Goal: Task Accomplishment & Management: Complete application form

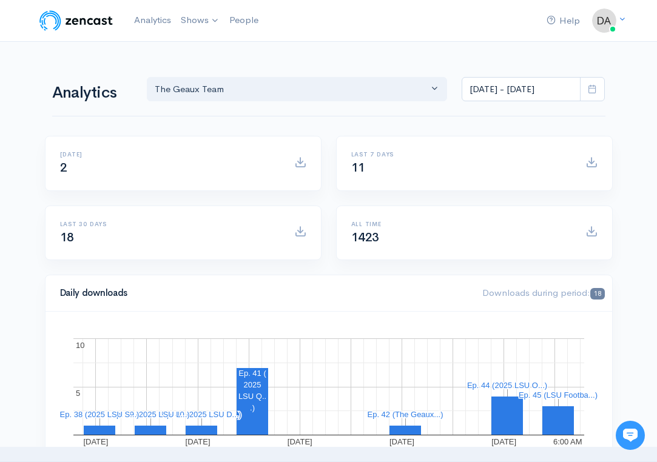
scroll to position [135, 0]
click at [214, 52] on link "The Geaux Team" at bounding box center [232, 49] width 111 height 21
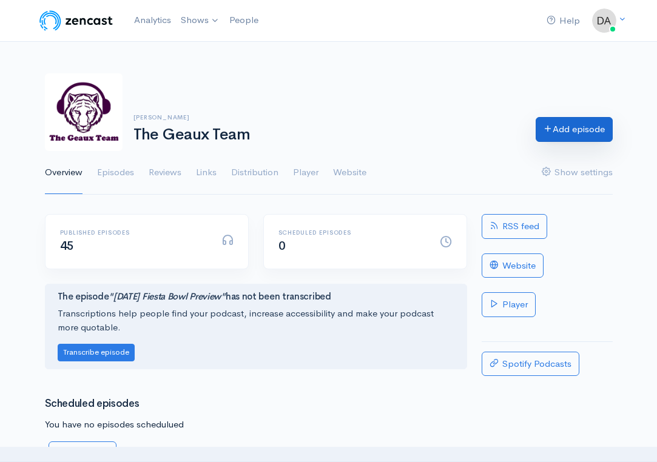
click at [557, 121] on link "Add episode" at bounding box center [574, 129] width 77 height 25
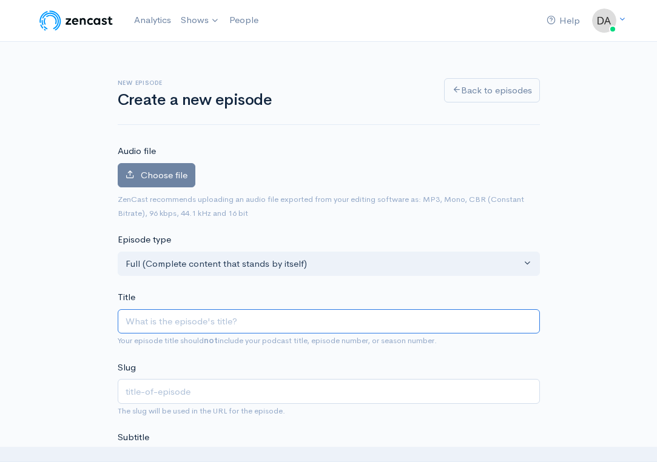
type input "L"
type input "l"
type input "LS"
type input "ls"
type input "LSU"
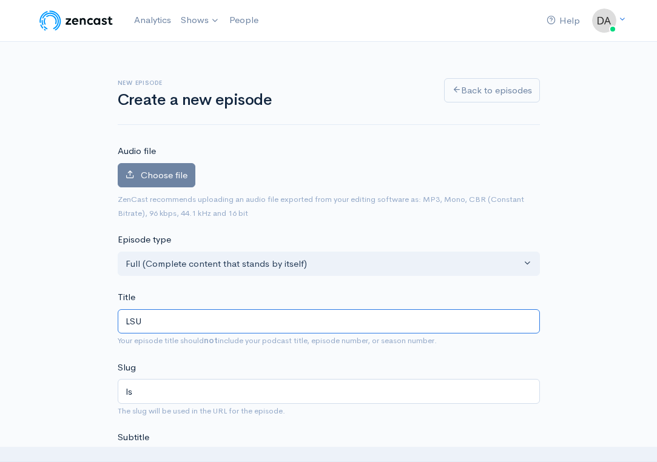
type input "lsu"
type input "LSU F"
type input "lsu-f"
type input "LSU Foo"
type input "lsu-foo"
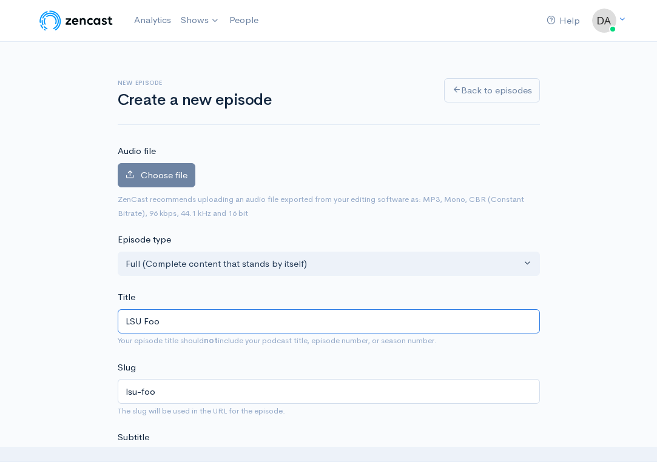
type input "LSU Foot"
type input "lsu-foot"
type input "LSU Football"
type input "lsu-football"
type input "LSU Football N"
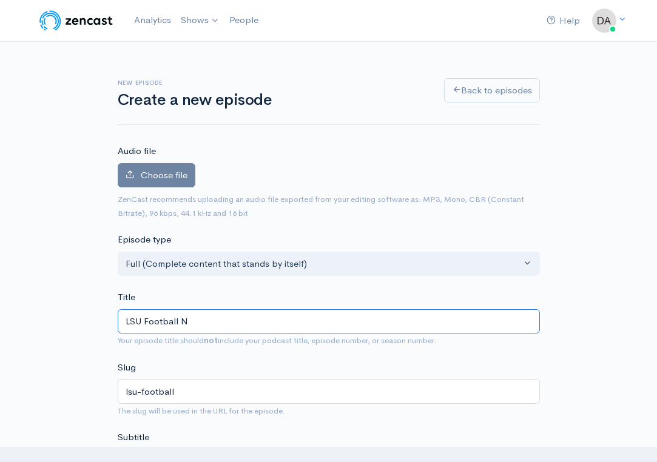
type input "lsu-football-n"
type input "LSU Football NI"
type input "lsu-football-ni"
type input "LSU Football NIL"
type input "lsu-football-nil"
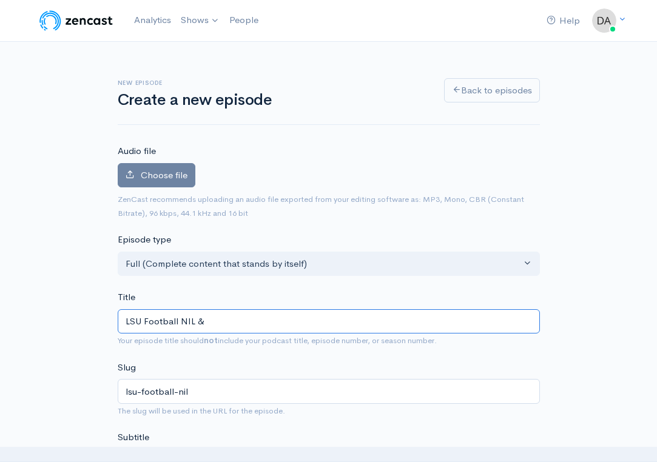
type input "LSU Football NIL & S"
type input "lsu-football-nil-s"
type input "LSU Football NIL & SE"
type input "lsu-football-nil-se"
type input "LSU Football NIL & SEC"
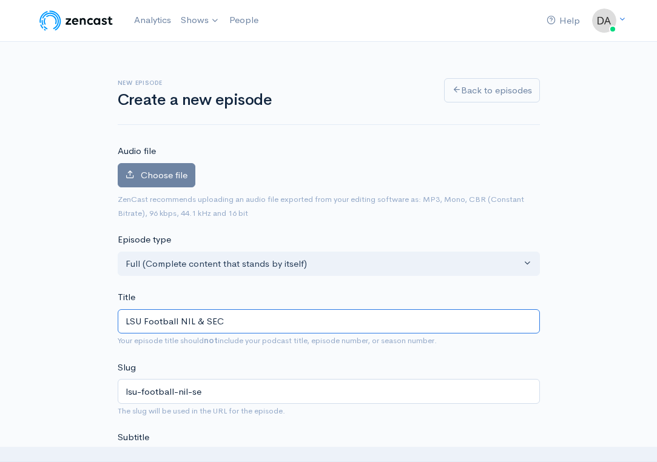
type input "lsu-football-nil-sec"
type input "LSU Football NIL & SEC 9"
type input "lsu-football-nil-sec-9"
type input "LSU Football NIL & SEC 9 G"
type input "lsu-football-nil-sec-9-g"
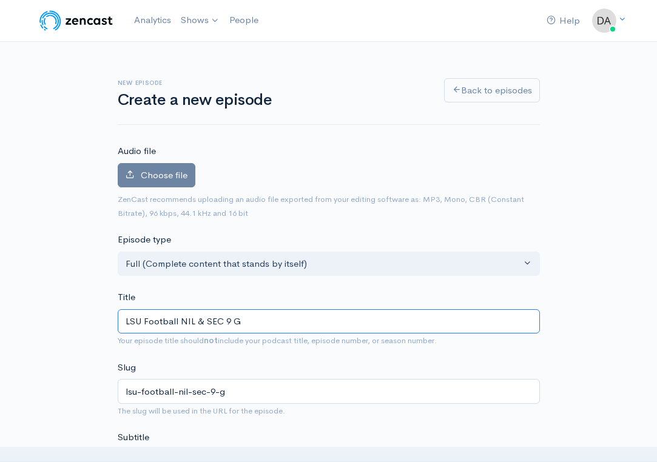
type input "LSU Football NIL & SEC 9 Ga"
type input "lsu-football-nil-sec-9-ga"
type input "LSU Football NIL & SEC 9 Gam"
type input "lsu-football-nil-sec-9-gam"
type input "LSU Football NIL & SEC 9 Game"
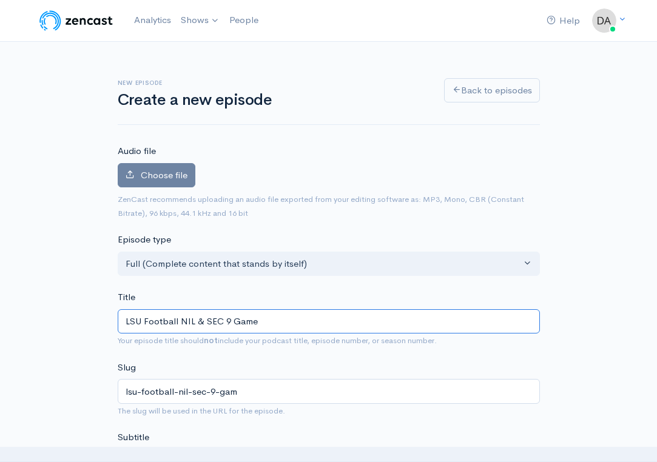
type input "lsu-football-nil-sec-9-game"
type input "LSU Football NIL & SEC 9 Game S"
type input "lsu-football-nil-sec-9-game-s"
type input "LSU Football NIL & SEC 9 Game Schedule"
type input "lsu-football-nil-sec-9-game-schedule"
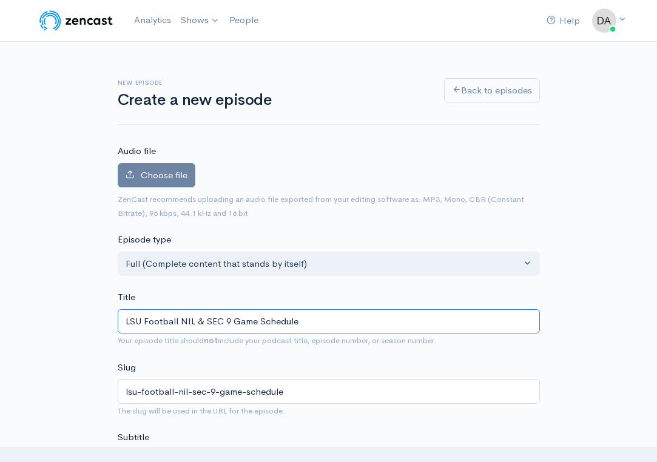
type input "LSU Football NIL & SEC 9 Game Schedule"
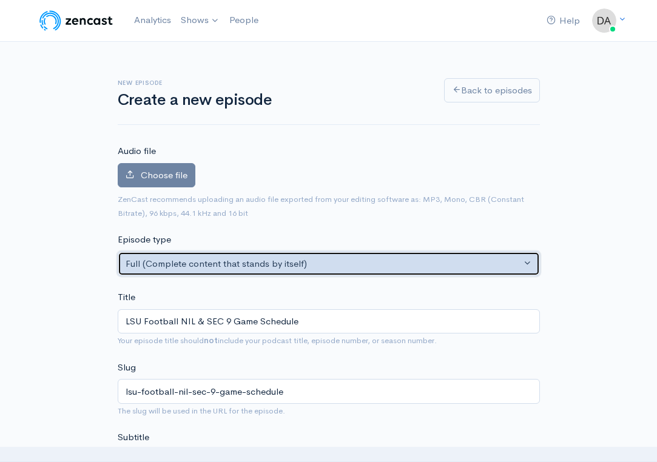
drag, startPoint x: 404, startPoint y: 261, endPoint x: 407, endPoint y: 219, distance: 42.0
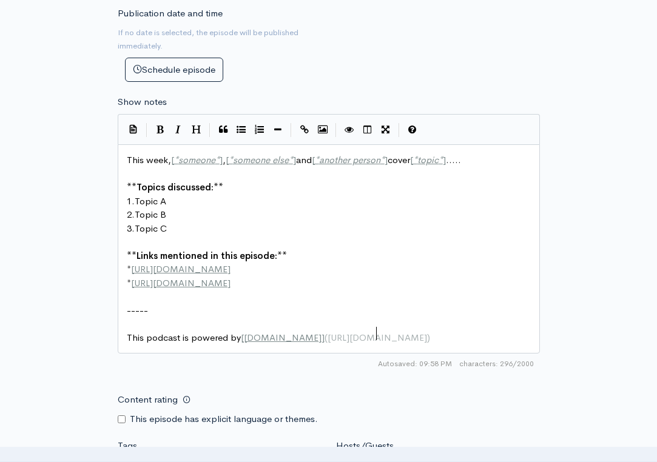
scroll to position [1, 0]
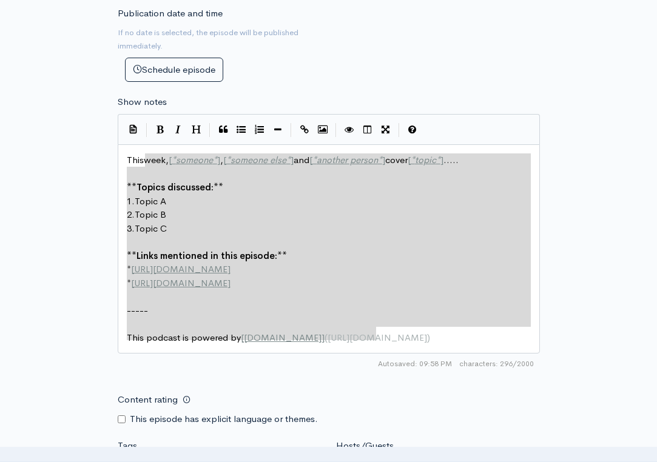
type textarea "This week, [*someone*], [*someone else*] and [*another person*] cover [*topic*]…"
drag, startPoint x: 404, startPoint y: 329, endPoint x: 118, endPoint y: 155, distance: 335.1
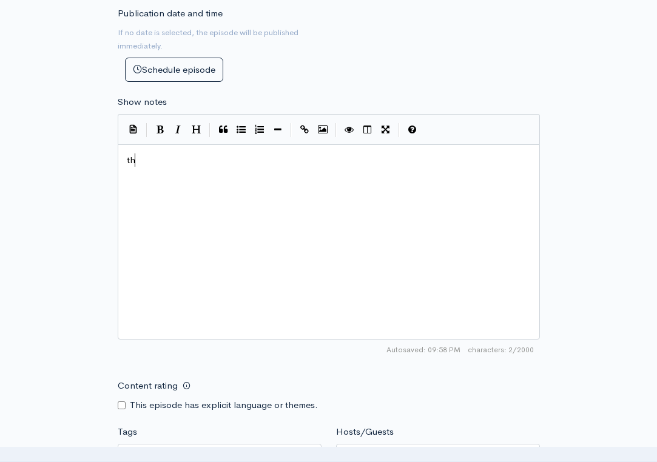
type textarea "thE"
type textarea "The Geaux Team recaps [PERSON_NAME]"
type textarea "t"
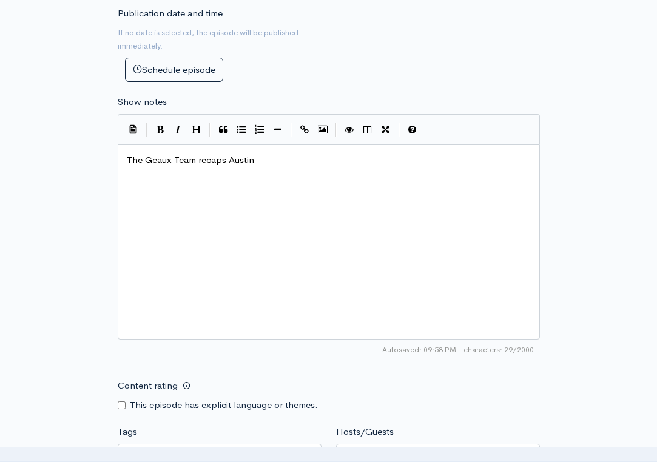
scroll to position [0, 3]
type textarea "Thio"
type textarea "omas' press conference concerning NIL as we"
type textarea "and er"
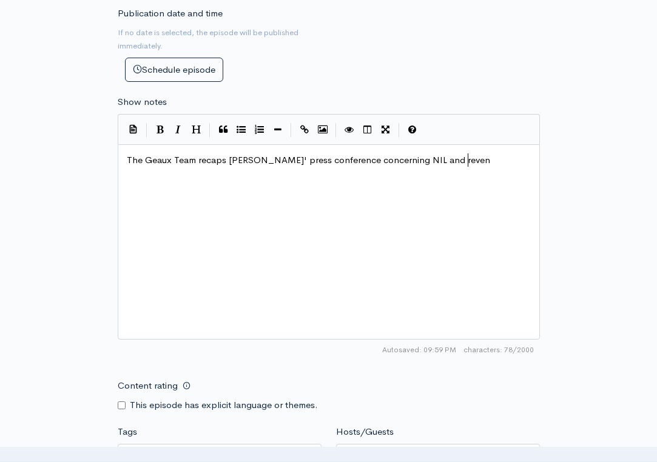
type textarea "revene"
type textarea "ue sharing as well as re"
type textarea "dsicu"
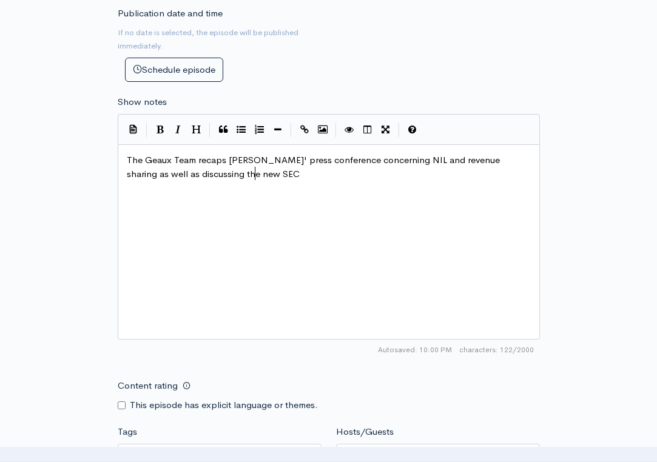
scroll to position [0, 95]
type textarea "iscussing the new SEC nine gae"
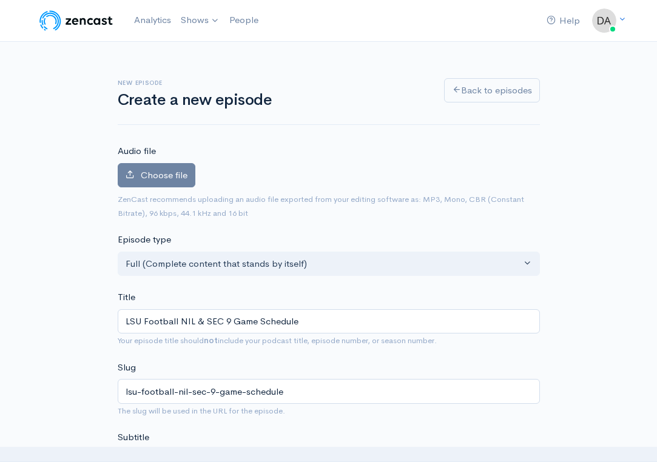
scroll to position [0, 0]
type textarea "me schedule."
click at [166, 178] on span "Choose file" at bounding box center [164, 175] width 47 height 12
click at [0, 0] on input "Choose file" at bounding box center [0, 0] width 0 height 0
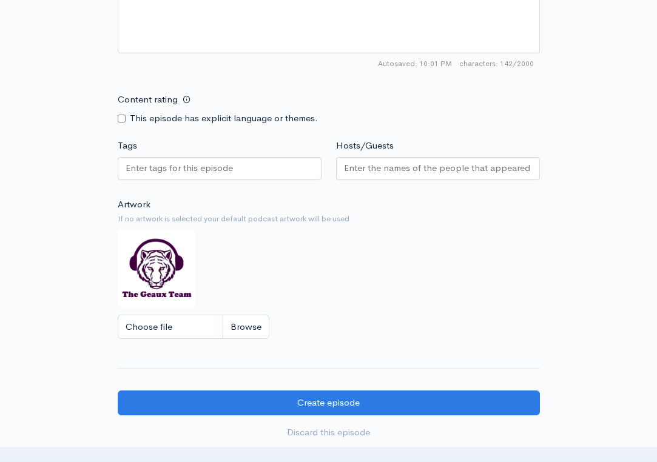
scroll to position [906, 0]
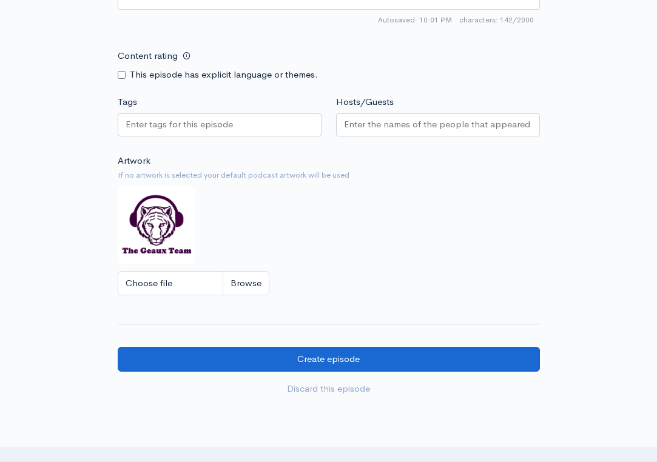
click at [414, 347] on input "Create episode" at bounding box center [329, 359] width 422 height 25
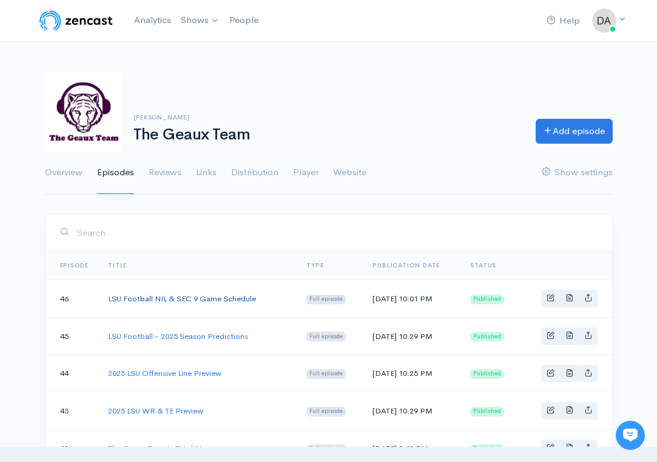
click at [206, 301] on link "LSU Football NIL & SEC 9 Game Schedule" at bounding box center [182, 299] width 148 height 10
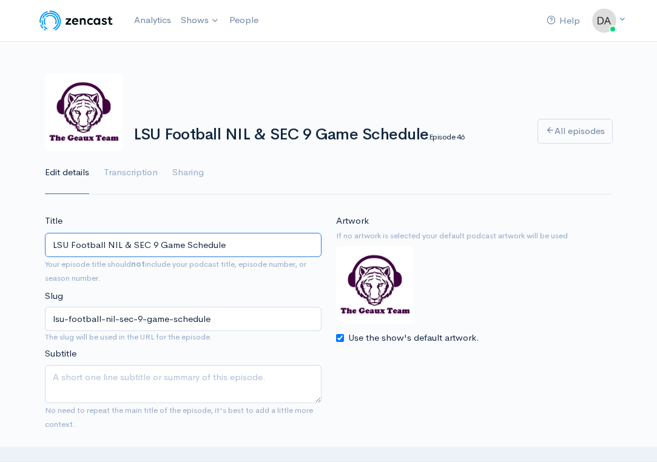
click at [202, 251] on input "LSU Football NIL & SEC 9 Game Schedule" at bounding box center [183, 245] width 277 height 25
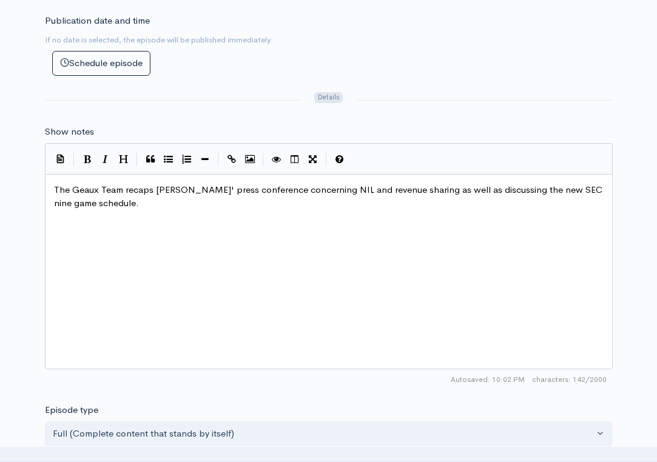
scroll to position [6, 0]
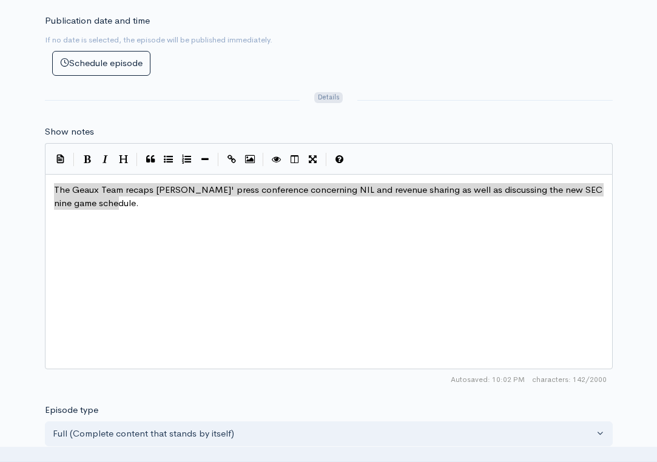
drag, startPoint x: 238, startPoint y: 232, endPoint x: 52, endPoint y: 159, distance: 200.0
click at [52, 174] on div "The Geaux Team recaps Austin Thomas' press conference concerning NIL and revenu…" at bounding box center [329, 271] width 568 height 195
type textarea "The Geaux Team recaps [PERSON_NAME]' press conference concerning NIL and revenu…"
